Goal: Transaction & Acquisition: Obtain resource

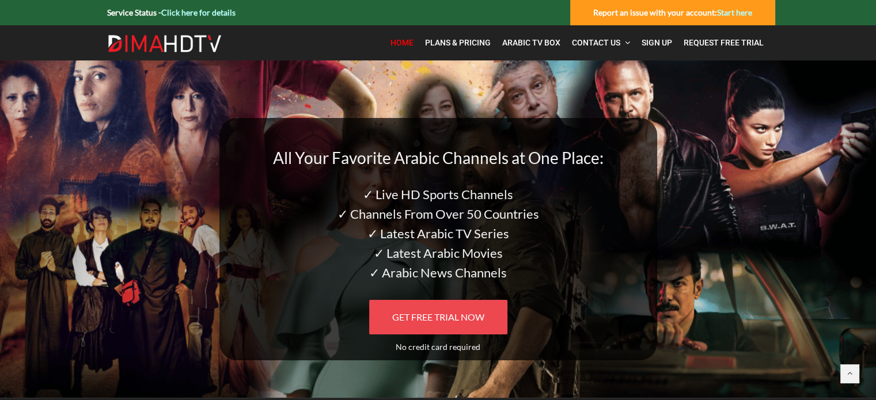
click at [437, 316] on span "GET FREE TRIAL NOW" at bounding box center [438, 317] width 92 height 11
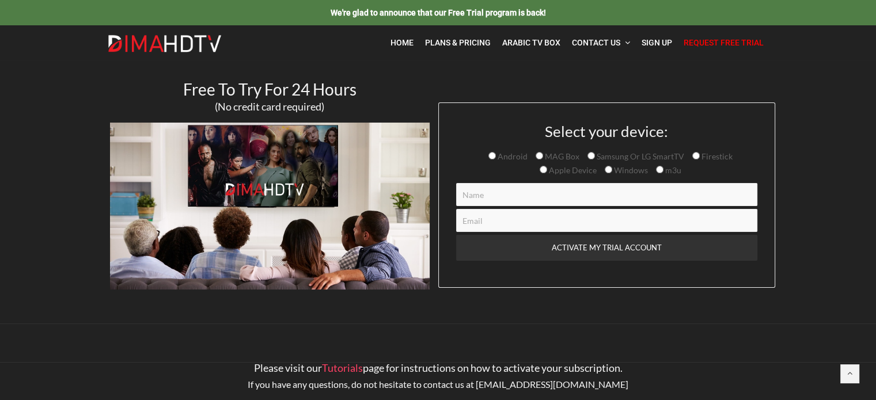
click at [695, 154] on input "Firestick" at bounding box center [695, 155] width 7 height 7
radio input "true"
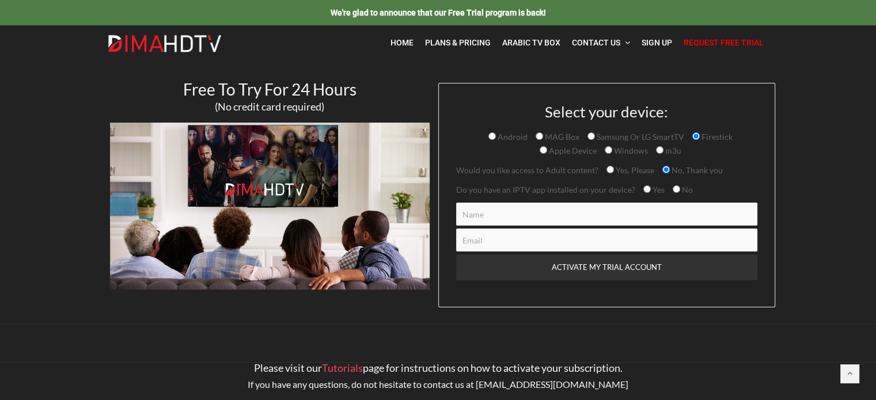
click at [643, 189] on input "Yes" at bounding box center [646, 188] width 7 height 7
radio input "true"
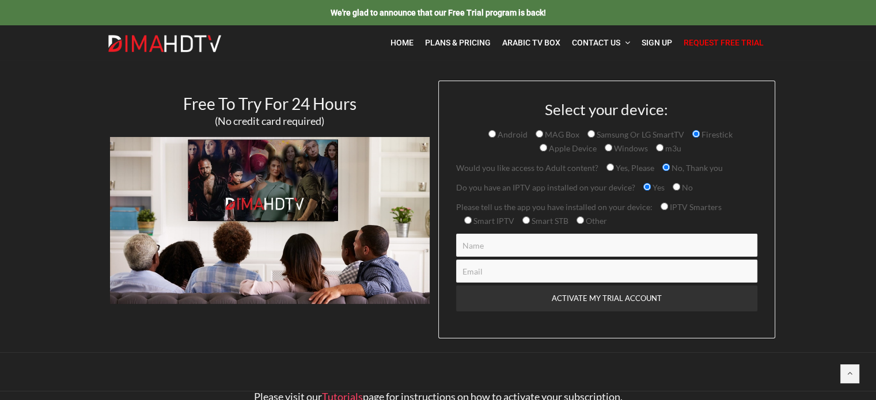
click at [662, 205] on input "IPTV Smarters" at bounding box center [664, 206] width 7 height 7
radio input "true"
click at [484, 246] on input "Contact form" at bounding box center [606, 245] width 301 height 23
type input "sameh"
click at [473, 272] on input "Contact form" at bounding box center [606, 271] width 301 height 23
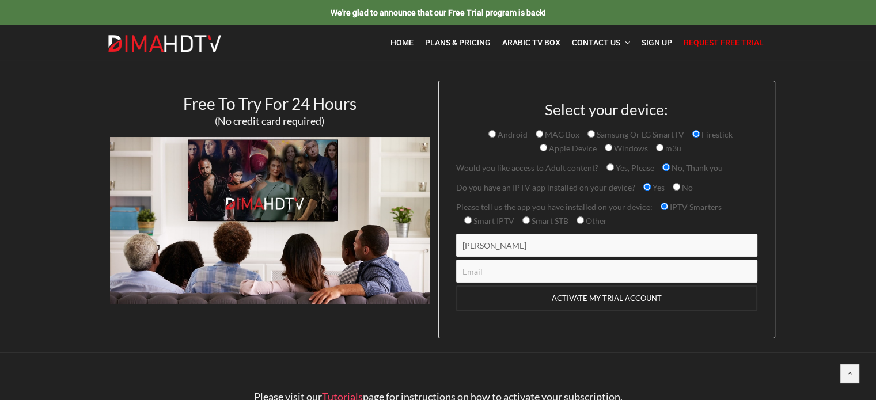
type input "sameh1185@yahoo.com"
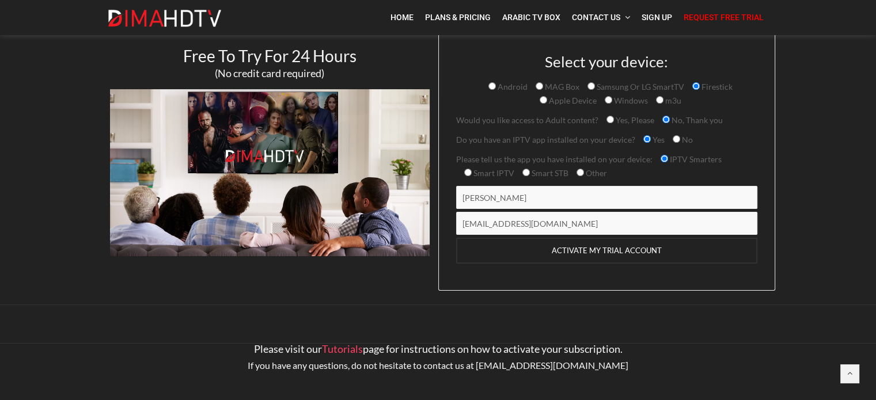
scroll to position [50, 0]
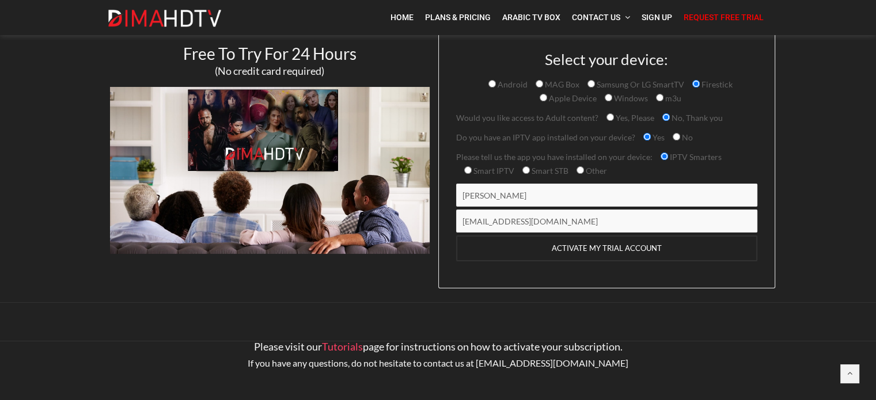
click at [598, 246] on input "ACTIVATE MY TRIAL ACCOUNT" at bounding box center [606, 249] width 301 height 26
